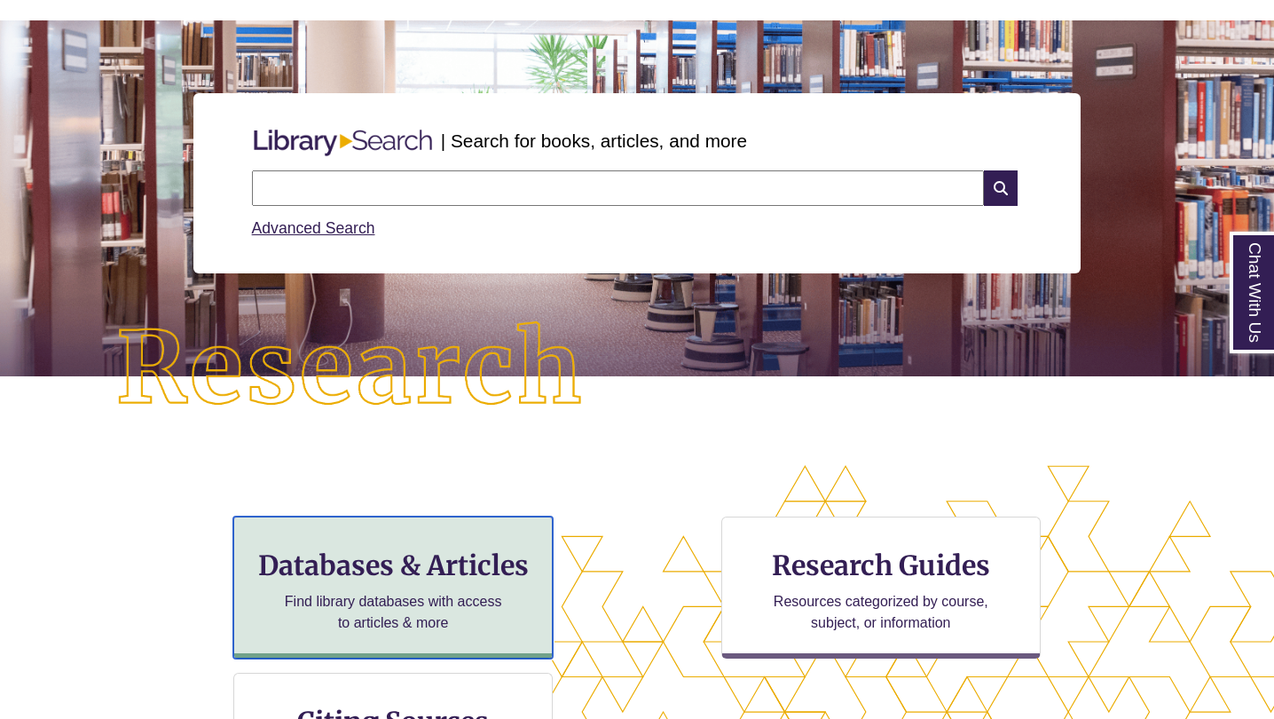
click at [465, 549] on h3 "Databases & Articles" at bounding box center [393, 565] width 289 height 34
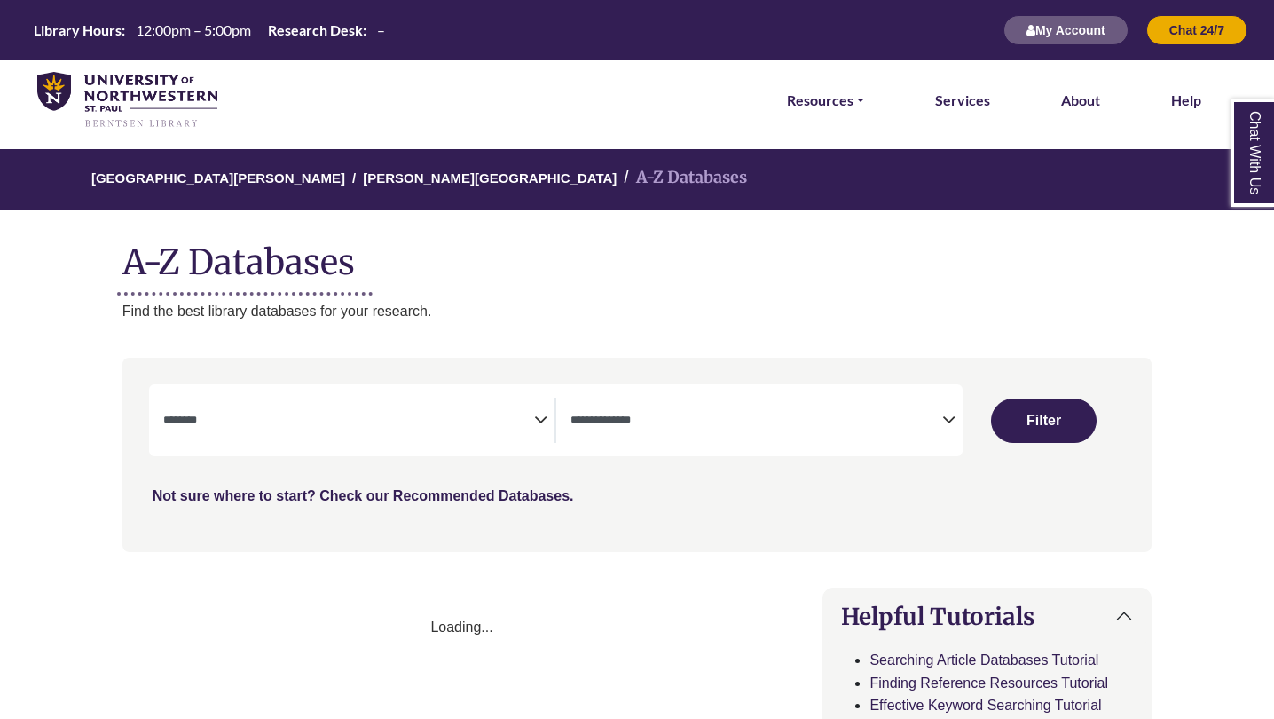
select select "Database Subject Filter"
select select "Database Types Filter"
select select "Database Subject Filter"
select select "Database Types Filter"
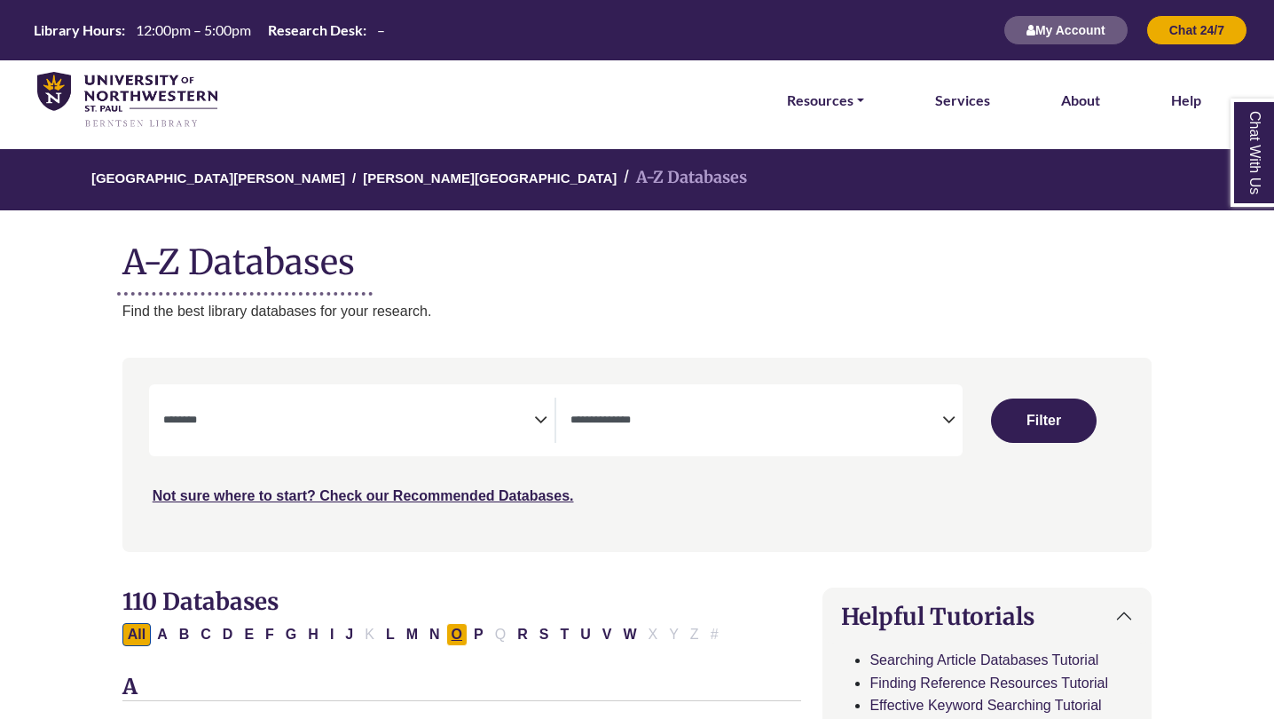
click at [449, 639] on button "O" at bounding box center [456, 634] width 21 height 23
select select "Database Subject Filter"
select select "Database Types Filter"
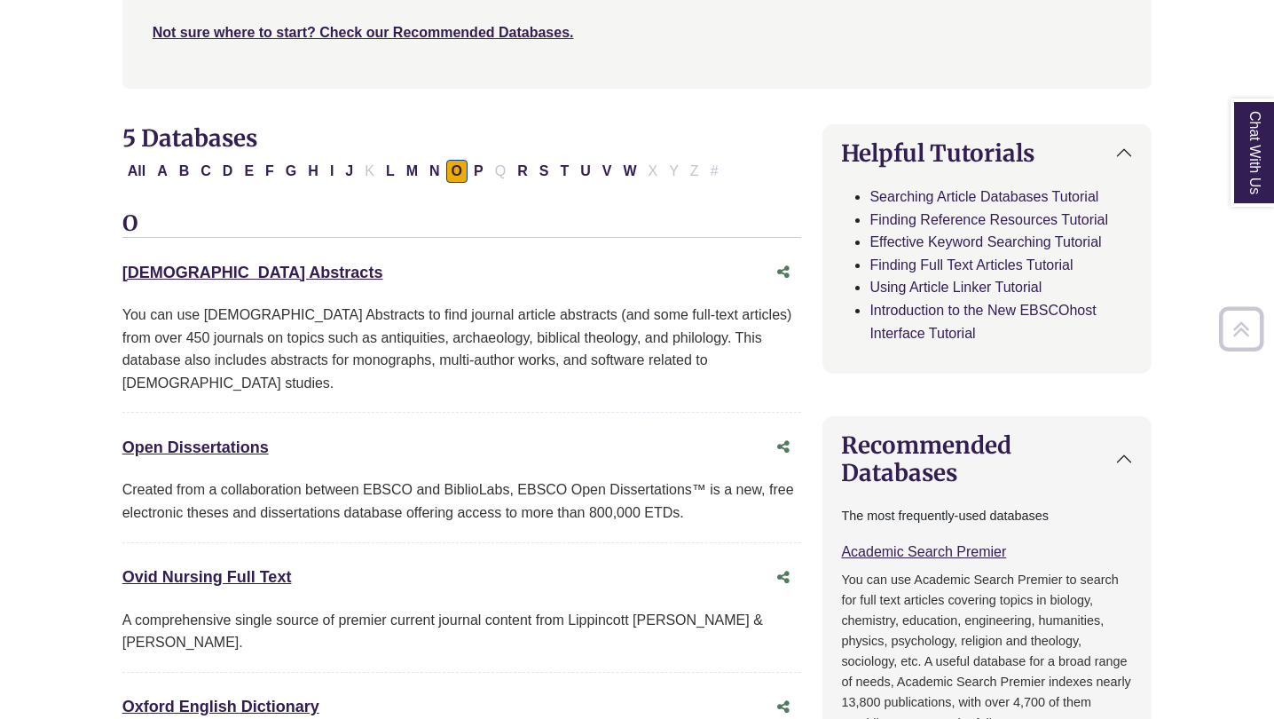
scroll to position [508, 0]
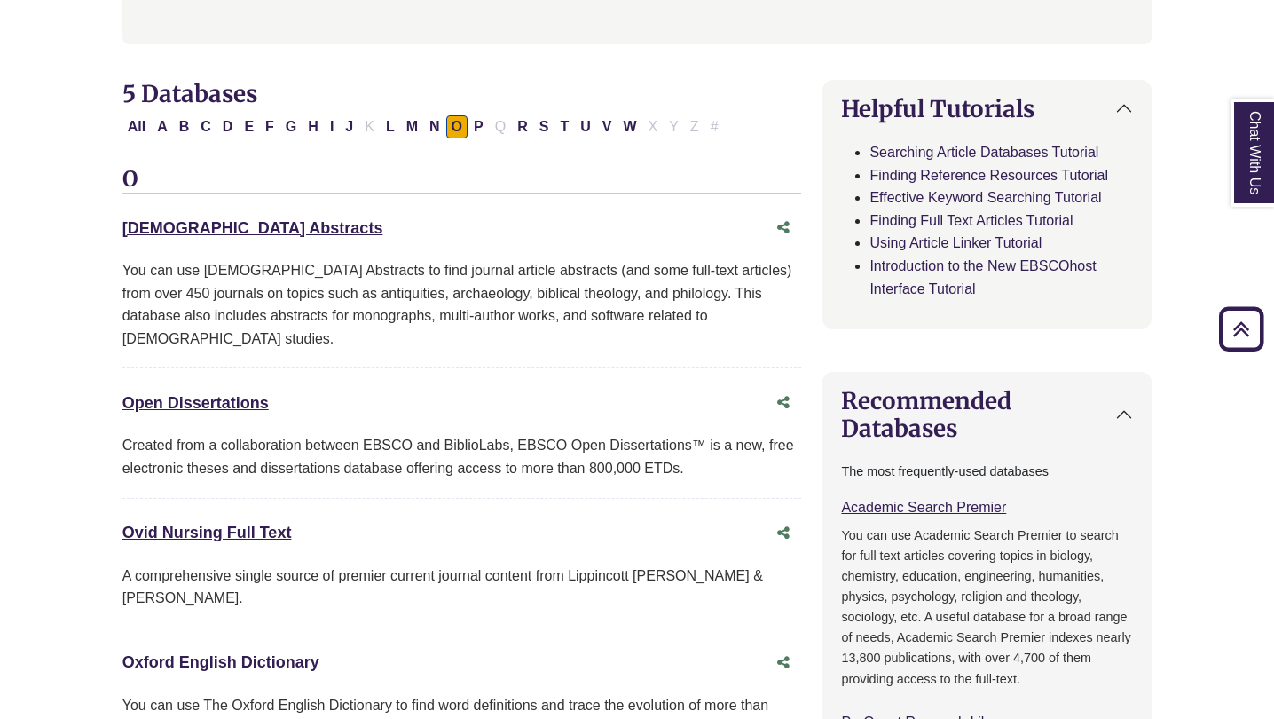
click at [228, 653] on link "Oxford English Dictionary This link opens in a new window" at bounding box center [220, 662] width 197 height 18
